Goal: Information Seeking & Learning: Learn about a topic

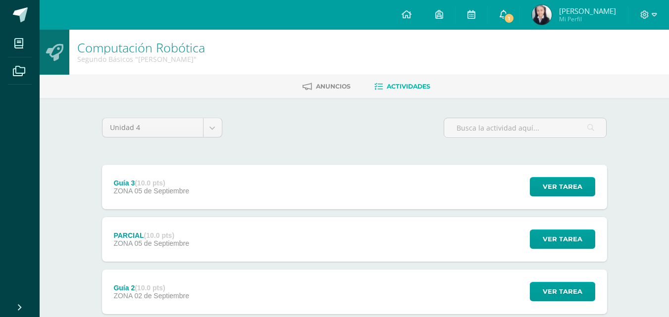
click at [514, 22] on span "1" at bounding box center [508, 18] width 11 height 11
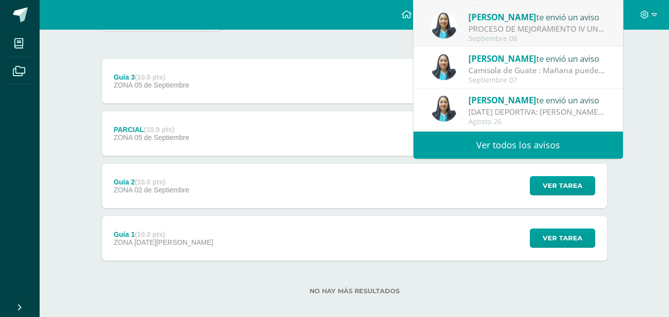
scroll to position [115, 0]
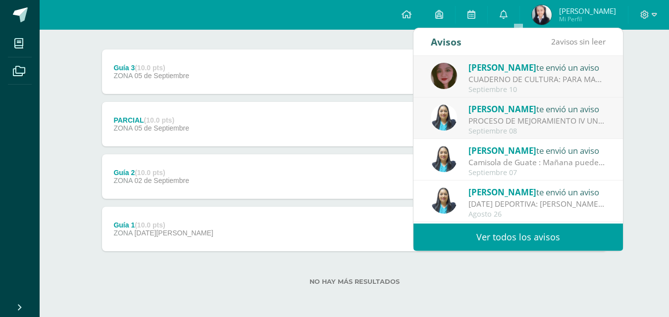
click at [238, 24] on div "Configuración Cerrar sesión [PERSON_NAME] Mi Perfil 1 0 Mis accesos directos Ap…" at bounding box center [354, 15] width 629 height 30
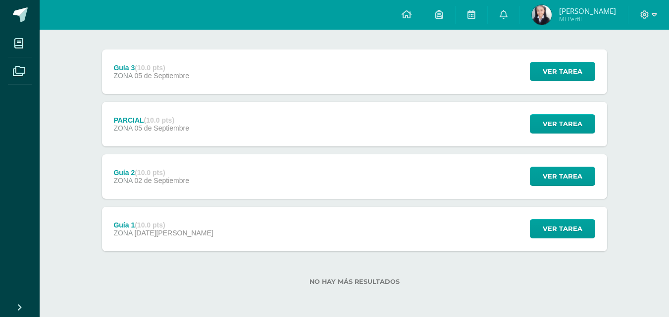
click at [239, 43] on div "Unidad 4 Unidad 1 Unidad 2 Unidad 3 Unidad 4 Guía 3 (10.0 pts) ZONA [DATE][GEOG…" at bounding box center [354, 149] width 513 height 295
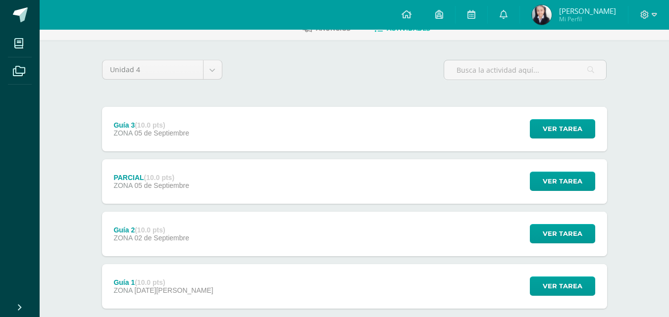
scroll to position [0, 0]
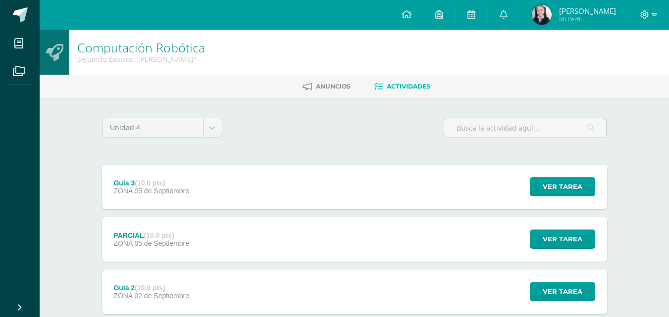
click at [178, 185] on div "Guía 3 (10.0 pts)" at bounding box center [151, 183] width 76 height 8
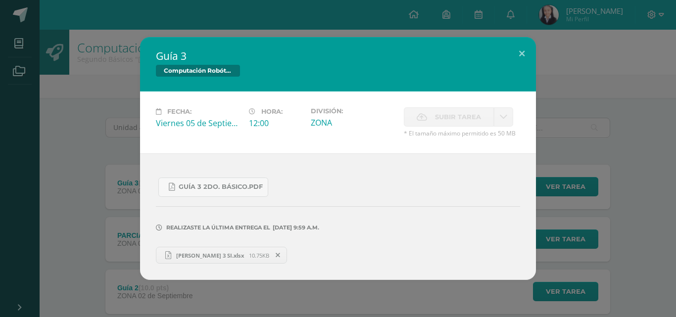
click at [98, 13] on div "Guía 3 Computación Robótica Fecha: [DATE] Hora: 12:00 División: ZONA" at bounding box center [338, 158] width 676 height 317
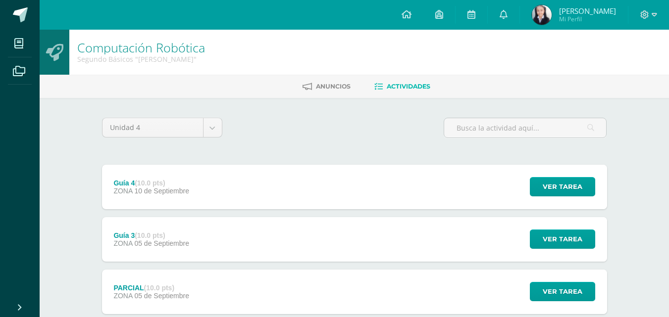
click at [164, 173] on div "Guía 4 (10.0 pts) ZONA 10 de Septiembre" at bounding box center [151, 187] width 99 height 45
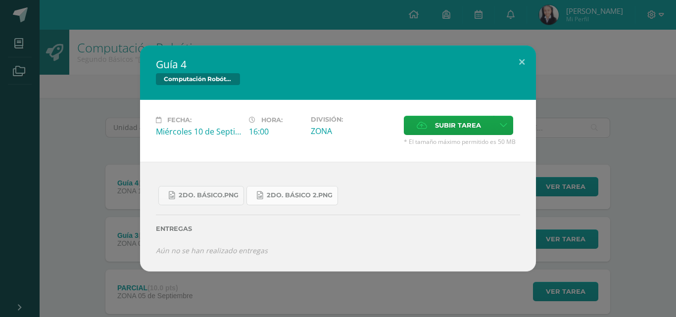
click at [292, 196] on span "2do. Básico 2.png" at bounding box center [300, 196] width 66 height 8
click at [212, 189] on link "2do. Básico.png" at bounding box center [201, 195] width 86 height 19
